Goal: Task Accomplishment & Management: Manage account settings

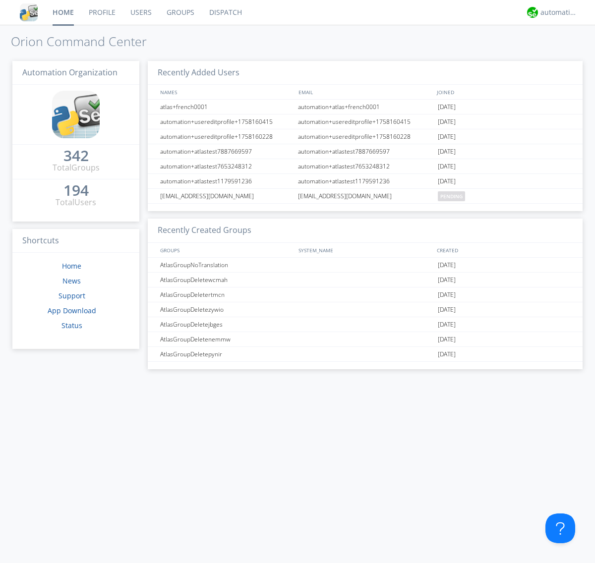
click at [140, 12] on link "Users" at bounding box center [141, 12] width 36 height 25
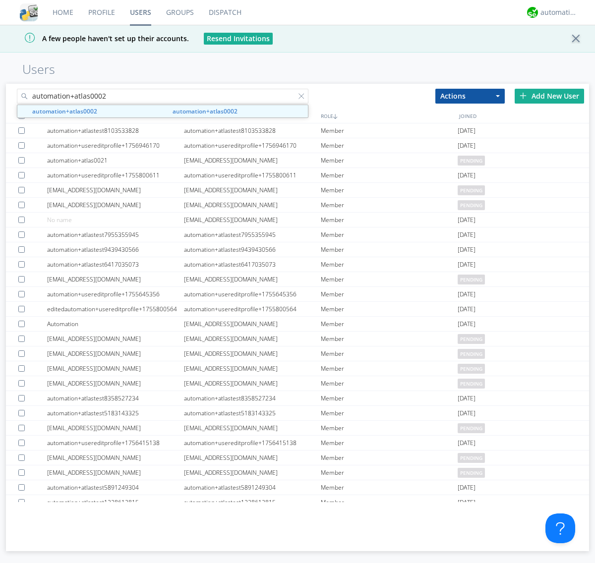
type input "automation+atlas0002"
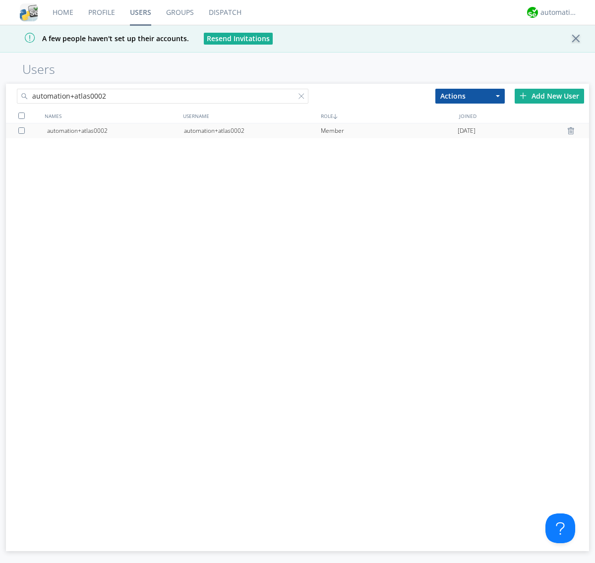
click at [252, 130] on div "automation+atlas0002" at bounding box center [252, 131] width 137 height 15
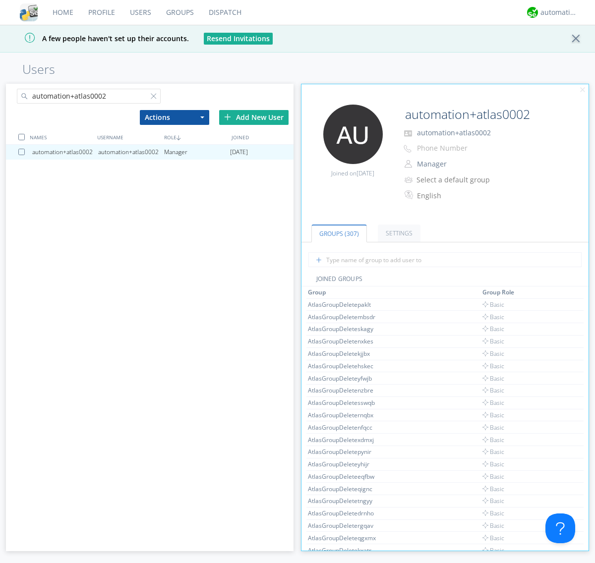
click at [463, 164] on button "Manager" at bounding box center [463, 164] width 99 height 14
click at [0, 0] on link "Basic User" at bounding box center [0, 0] width 0 height 0
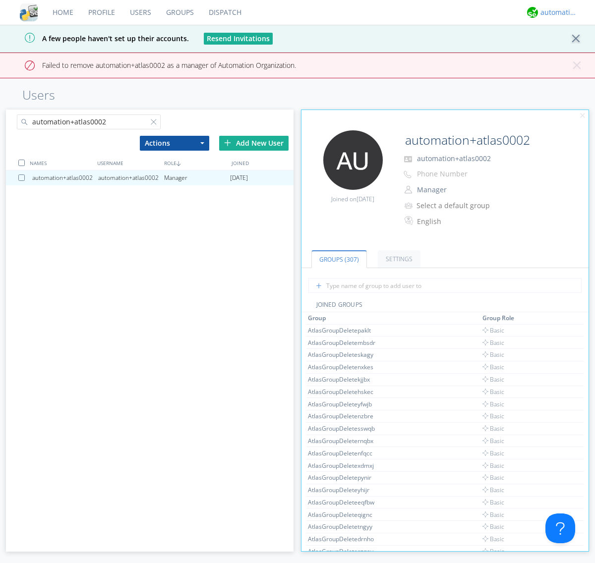
click at [557, 12] on div "automation+atlas" at bounding box center [559, 12] width 37 height 10
